Goal: Transaction & Acquisition: Purchase product/service

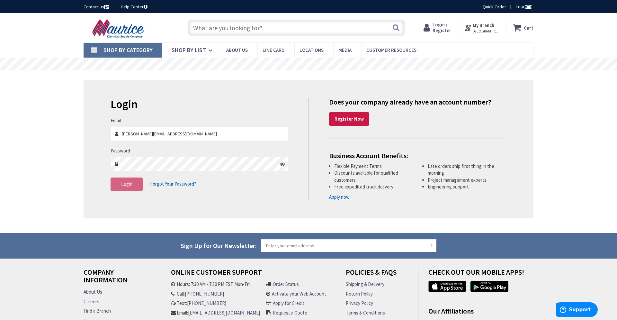
type input "[PERSON_NAME][EMAIL_ADDRESS][DOMAIN_NAME]"
type input "Indian Head Hwy, [GEOGRAPHIC_DATA], [GEOGRAPHIC_DATA]"
click at [126, 185] on span "Login" at bounding box center [126, 184] width 11 height 6
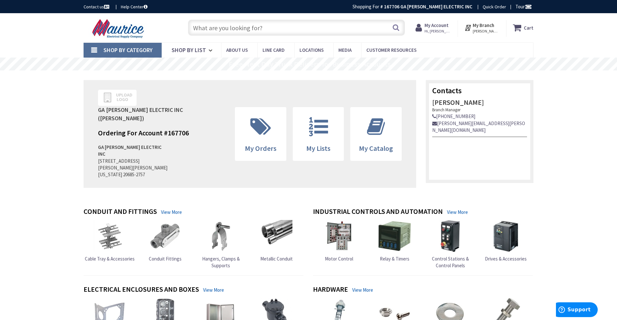
click at [286, 26] on input "text" at bounding box center [296, 28] width 217 height 16
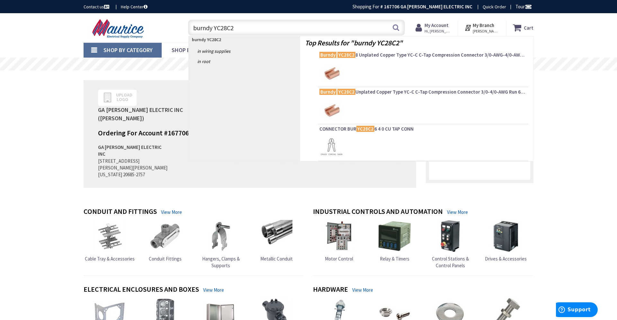
click at [391, 26] on input "burndy YC28C2" at bounding box center [296, 28] width 217 height 16
type input "burndy YC28C2"
click at [395, 26] on button "Search" at bounding box center [396, 27] width 8 height 14
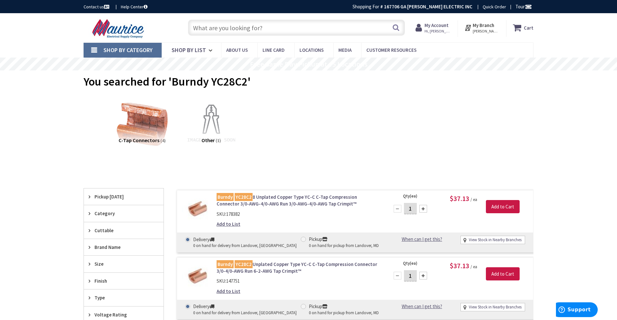
scroll to position [66, 0]
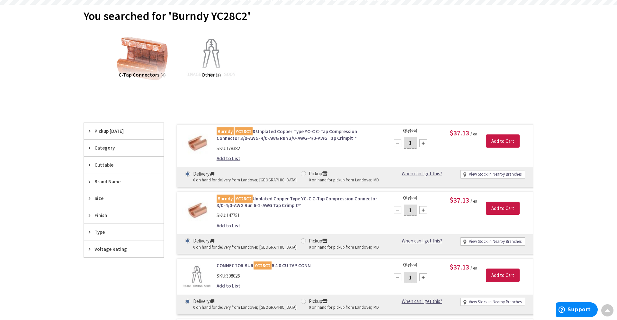
click at [276, 203] on link "Burndy YC28C2 Unplated Copper Type YC-C C-Tap Compression Connector 3/0-4/0-AWG…" at bounding box center [299, 202] width 164 height 14
